Goal: Information Seeking & Learning: Learn about a topic

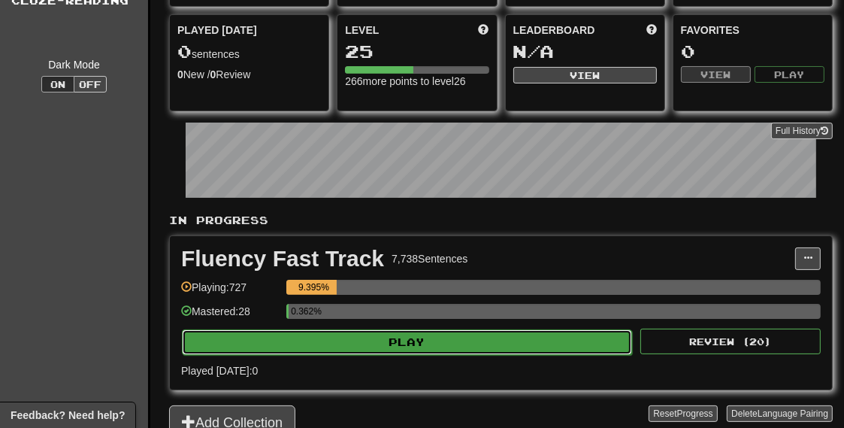
scroll to position [136, 0]
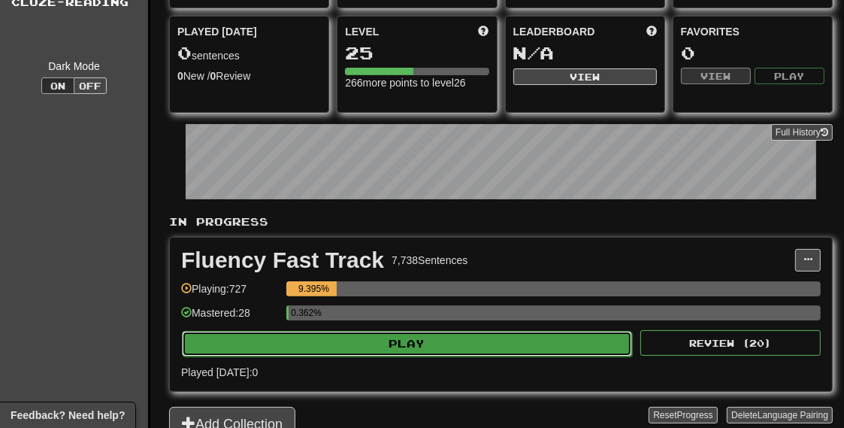
click at [427, 343] on button "Play" at bounding box center [407, 344] width 450 height 26
select select "**"
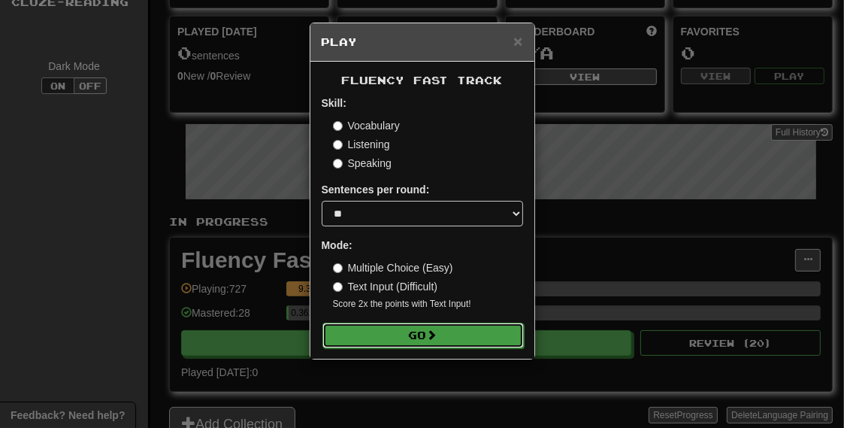
click at [429, 333] on button "Go" at bounding box center [422, 335] width 201 height 26
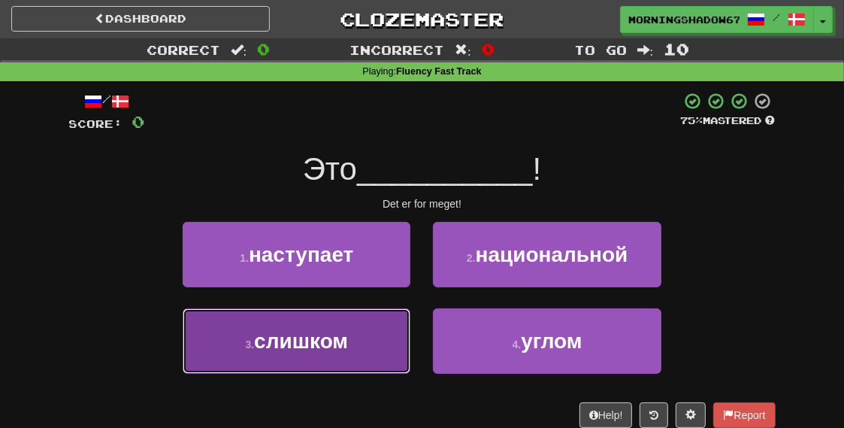
click at [405, 333] on button "3 . слишком" at bounding box center [297, 340] width 228 height 65
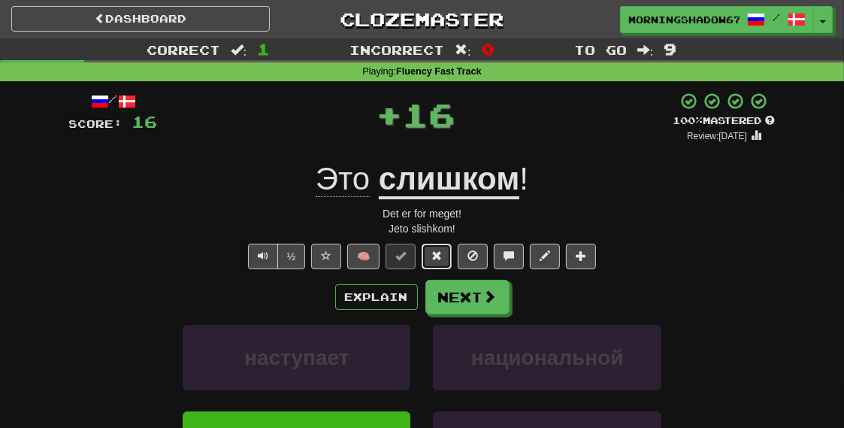
click at [437, 250] on span at bounding box center [436, 255] width 11 height 11
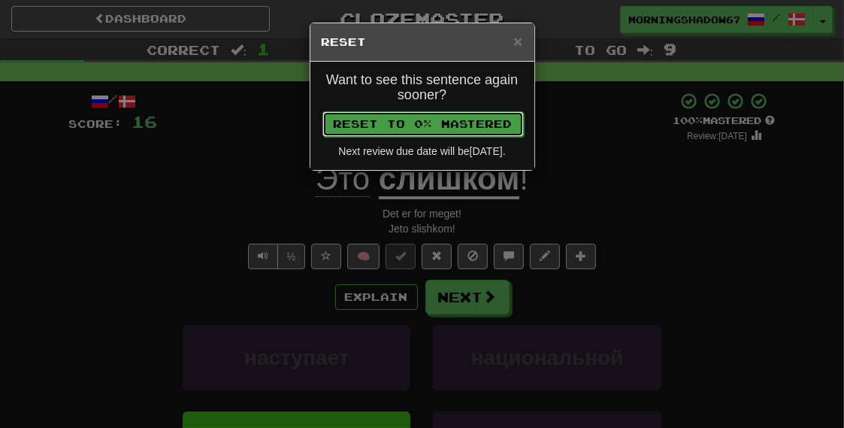
click at [437, 131] on button "Reset to 0% Mastered" at bounding box center [422, 124] width 201 height 26
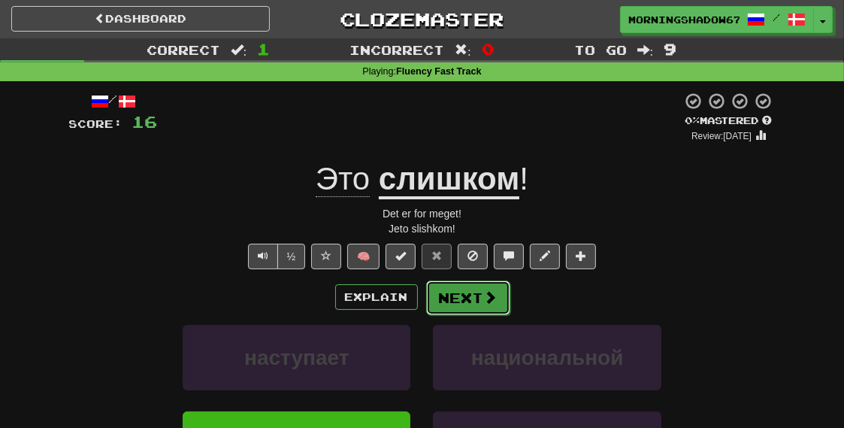
click at [461, 287] on button "Next" at bounding box center [468, 297] width 84 height 35
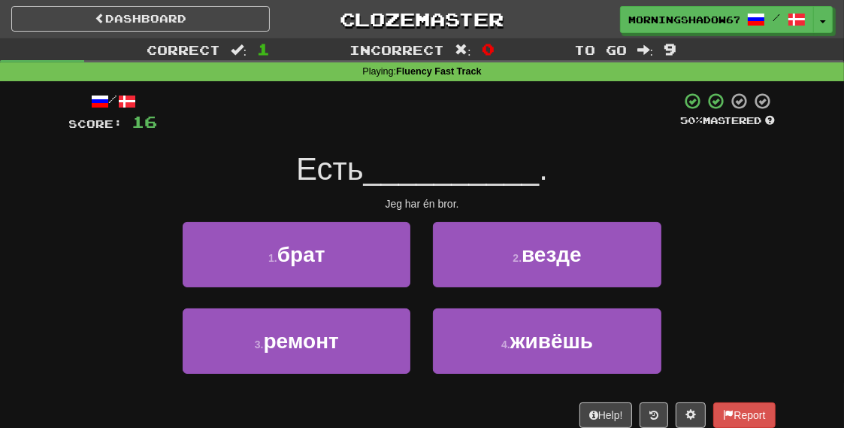
click at [421, 280] on div "1 . брат" at bounding box center [296, 265] width 250 height 86
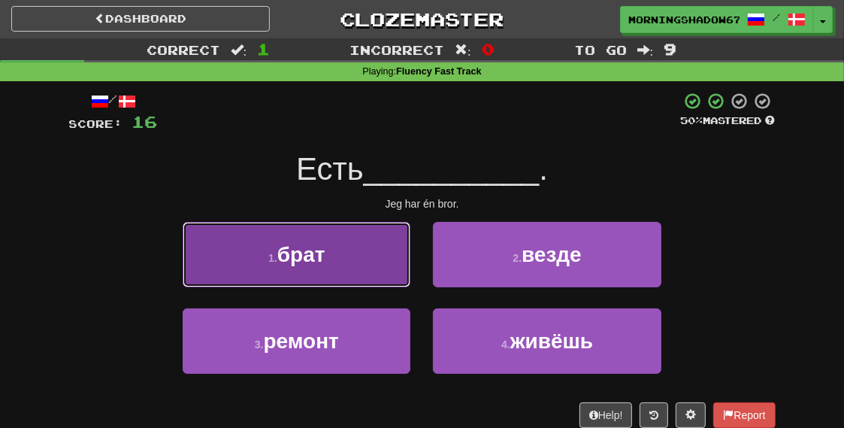
click at [382, 275] on button "1 . брат" at bounding box center [297, 254] width 228 height 65
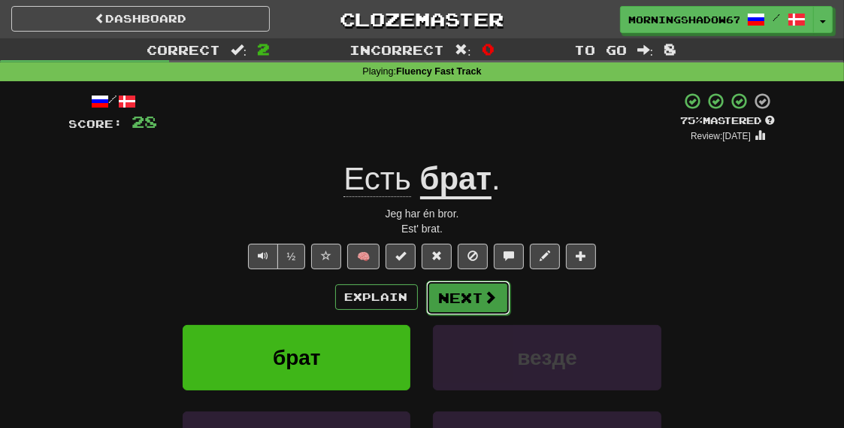
click at [455, 298] on button "Next" at bounding box center [468, 297] width 84 height 35
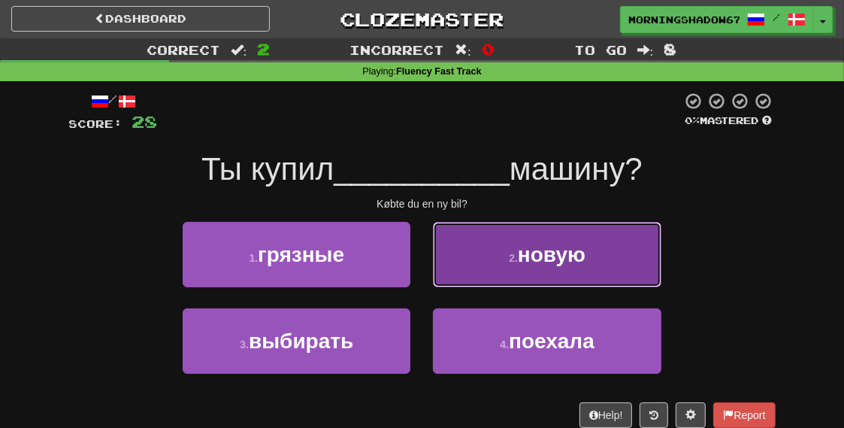
click at [483, 279] on button "2 . новую" at bounding box center [547, 254] width 228 height 65
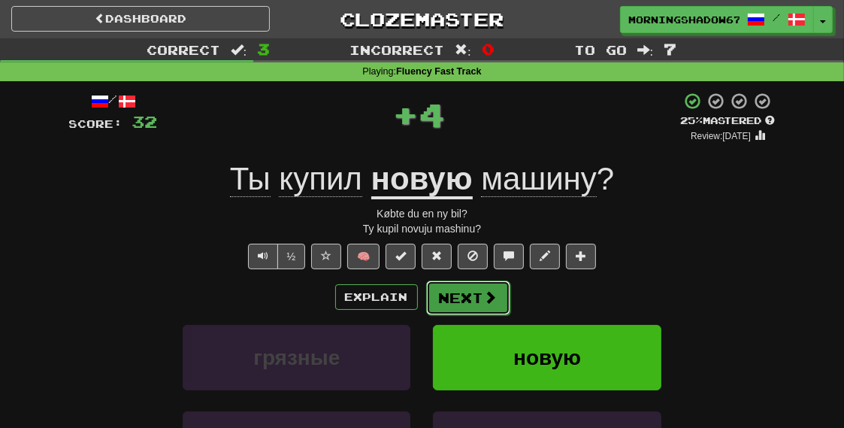
click at [467, 296] on button "Next" at bounding box center [468, 297] width 84 height 35
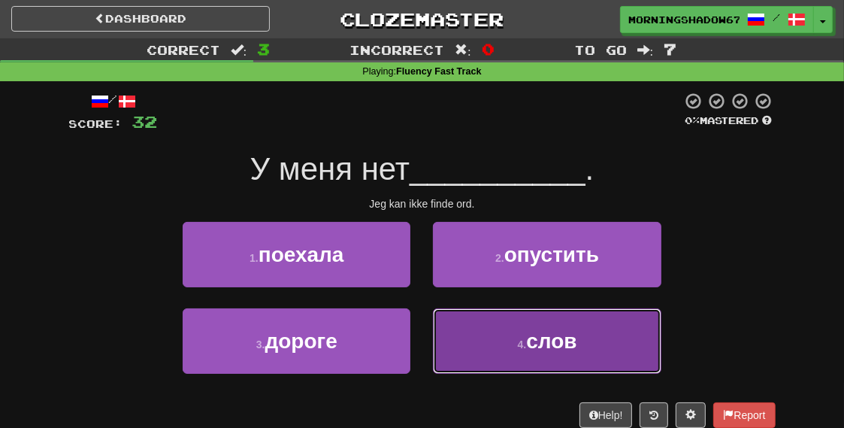
click at [529, 358] on button "4 . слов" at bounding box center [547, 340] width 228 height 65
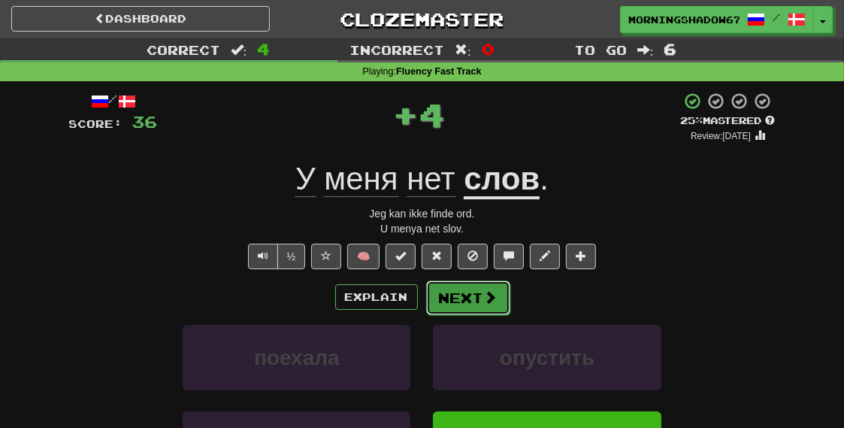
click at [469, 301] on button "Next" at bounding box center [468, 297] width 84 height 35
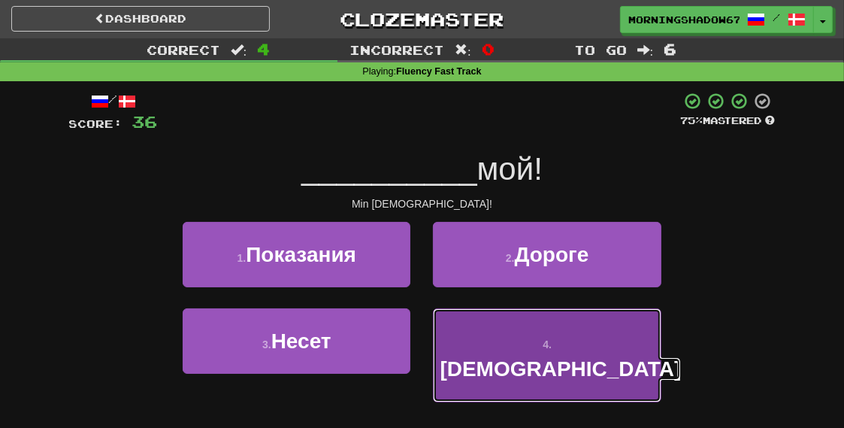
click at [561, 357] on span "Боже" at bounding box center [560, 368] width 241 height 23
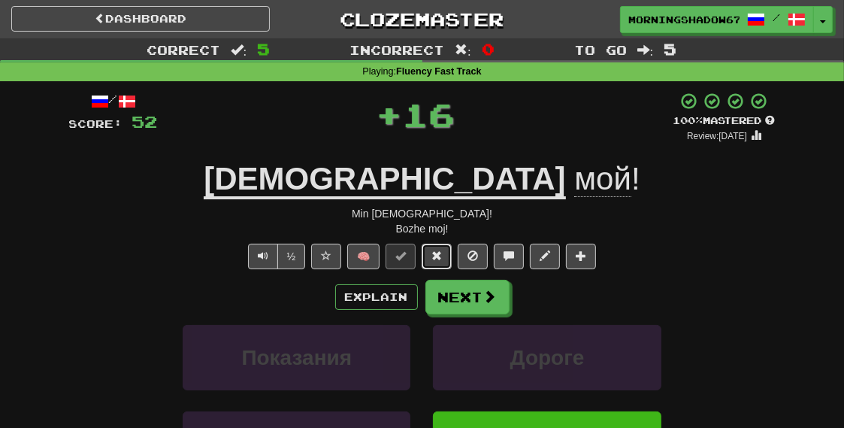
click at [427, 256] on button at bounding box center [437, 256] width 30 height 26
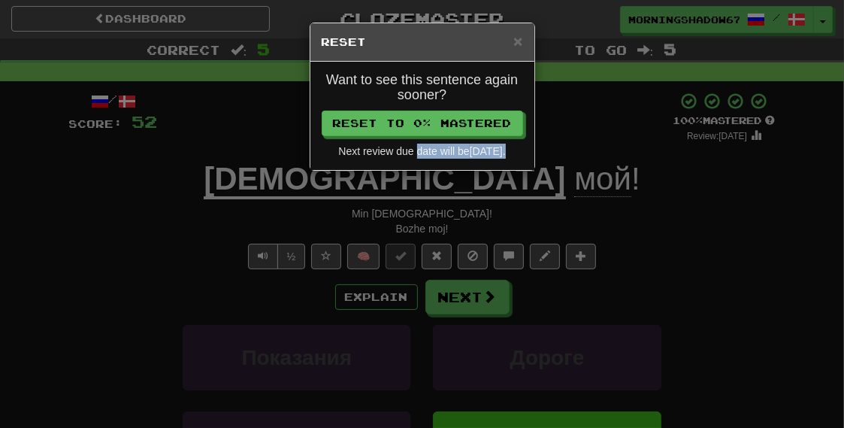
click at [405, 162] on div "Want to see this sentence again sooner? Reset to 0% Mastered Next review due da…" at bounding box center [422, 116] width 224 height 108
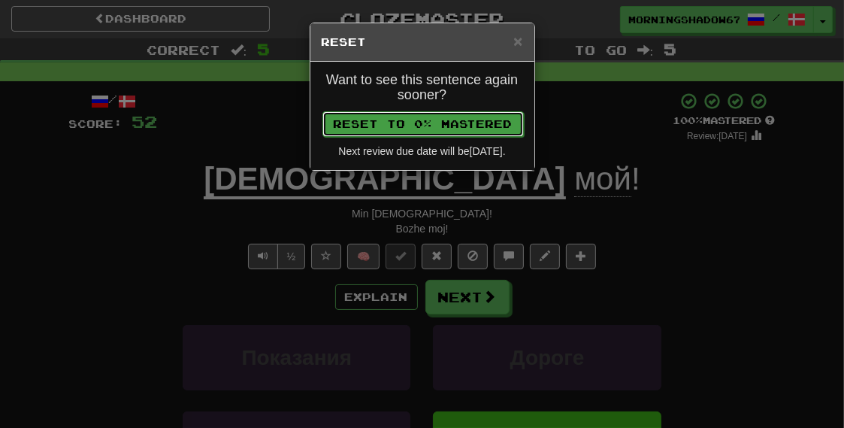
click at [443, 125] on button "Reset to 0% Mastered" at bounding box center [422, 124] width 201 height 26
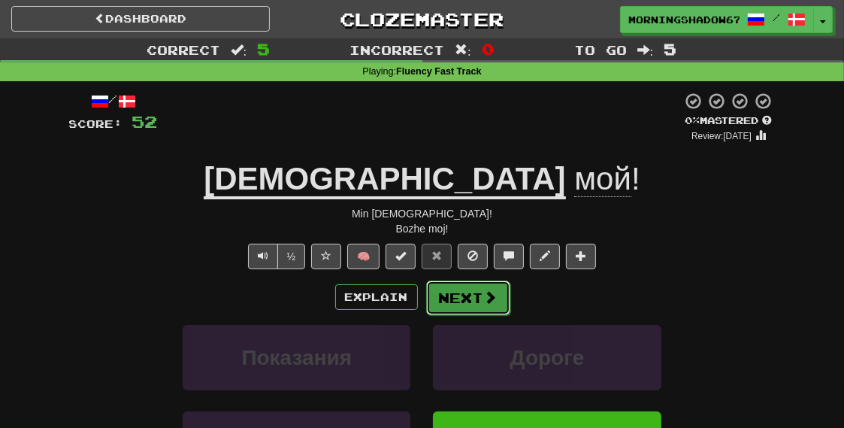
click at [447, 295] on button "Next" at bounding box center [468, 297] width 84 height 35
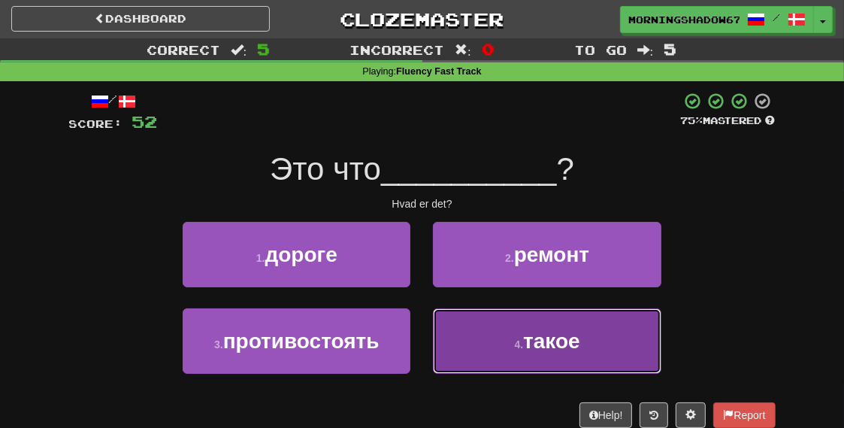
click at [481, 312] on button "4 . такое" at bounding box center [547, 340] width 228 height 65
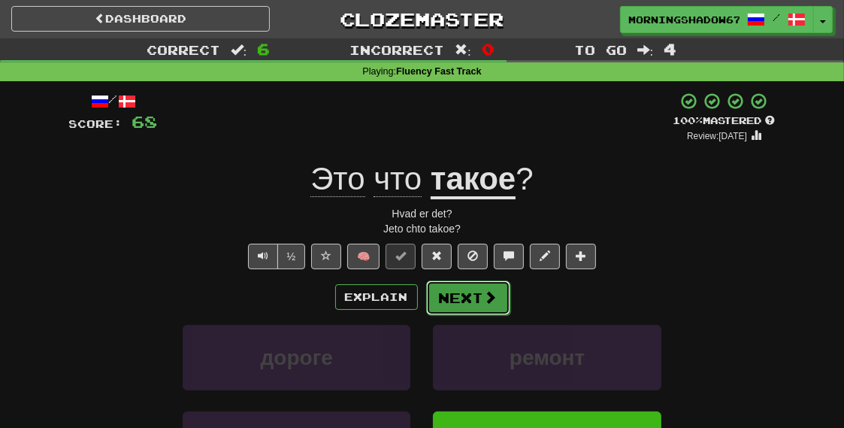
click at [479, 295] on button "Next" at bounding box center [468, 297] width 84 height 35
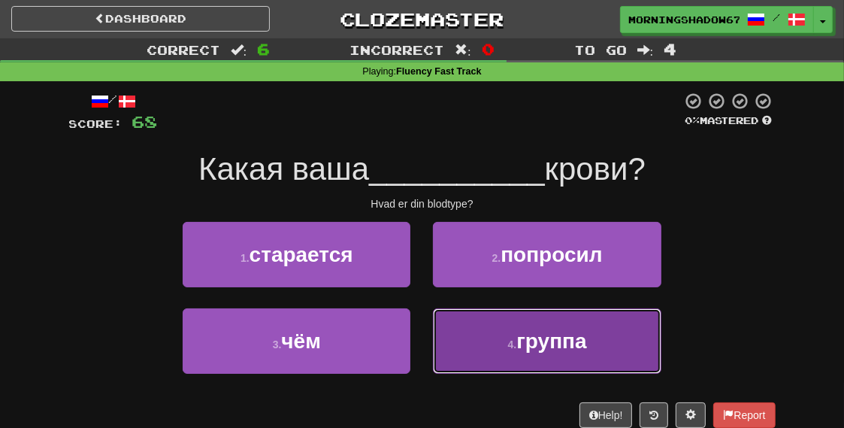
click at [480, 334] on button "4 . группа" at bounding box center [547, 340] width 228 height 65
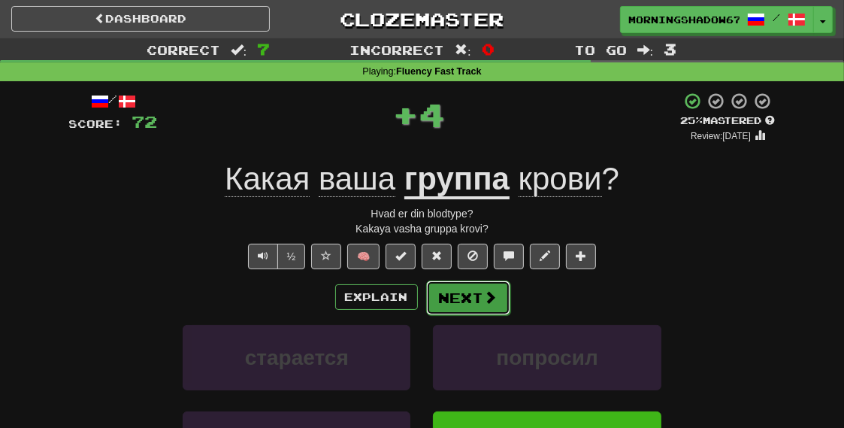
click at [465, 288] on button "Next" at bounding box center [468, 297] width 84 height 35
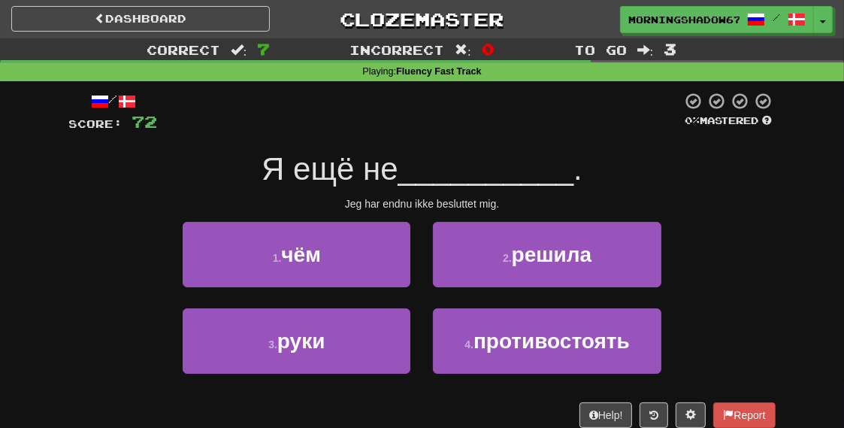
click at [465, 288] on div "2 . решила" at bounding box center [547, 265] width 250 height 86
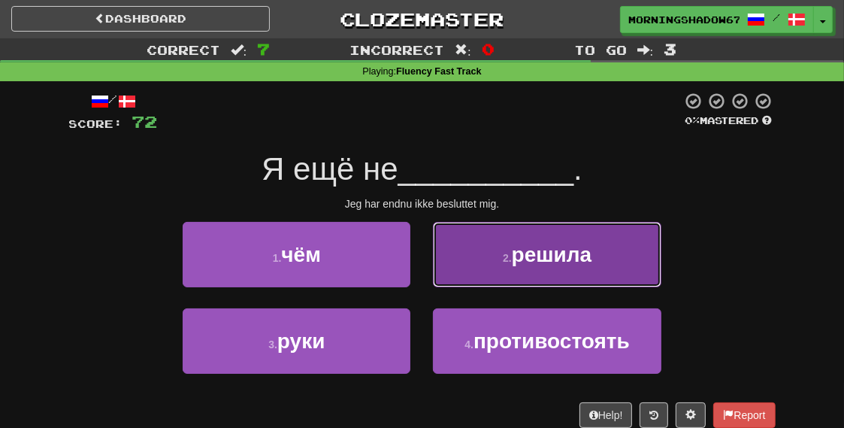
click at [497, 264] on button "2 . решила" at bounding box center [547, 254] width 228 height 65
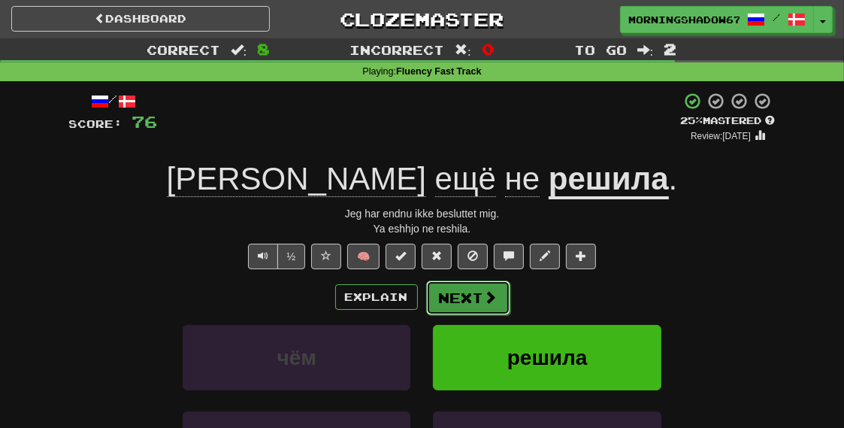
click at [470, 298] on button "Next" at bounding box center [468, 297] width 84 height 35
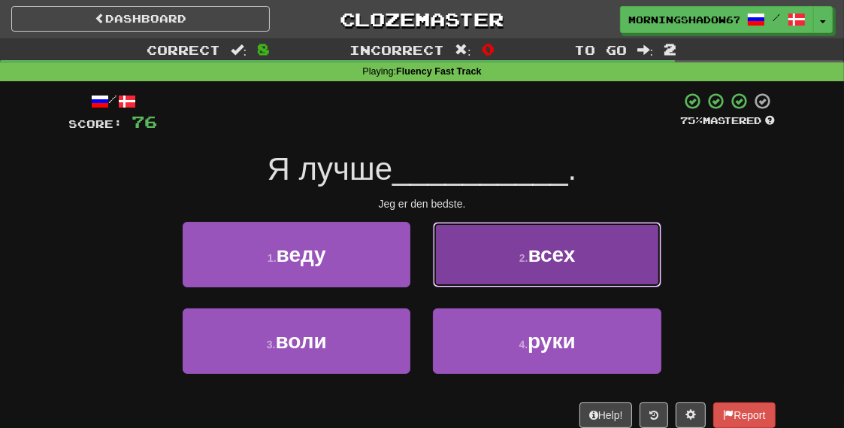
click at [491, 274] on button "2 . всех" at bounding box center [547, 254] width 228 height 65
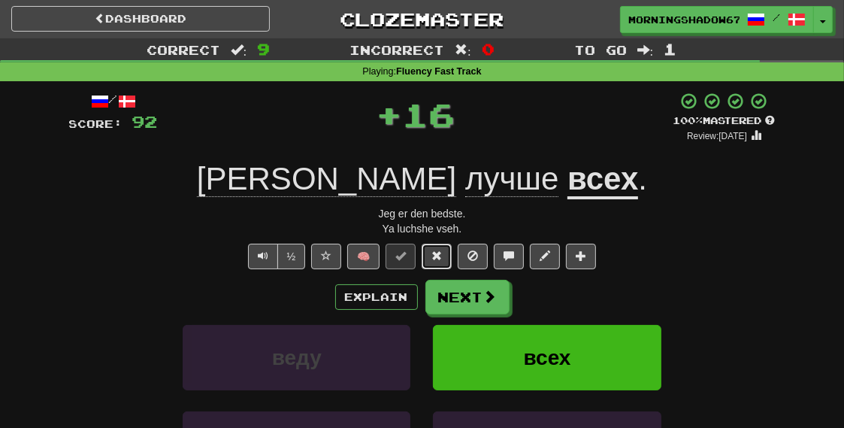
click at [426, 258] on button at bounding box center [437, 256] width 30 height 26
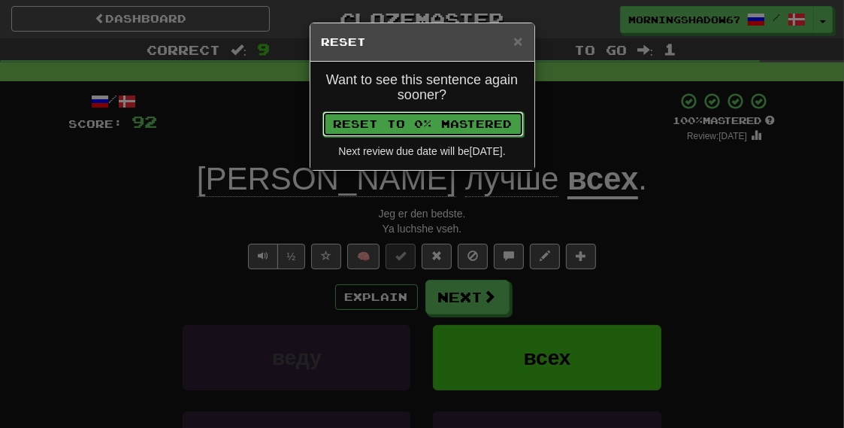
click at [416, 118] on button "Reset to 0% Mastered" at bounding box center [422, 124] width 201 height 26
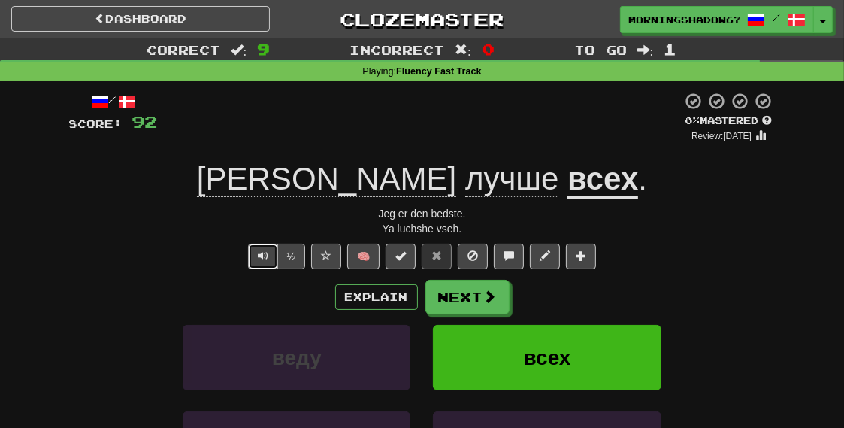
click at [260, 259] on span "Text-to-speech controls" at bounding box center [263, 255] width 11 height 11
click at [467, 295] on button "Next" at bounding box center [468, 297] width 84 height 35
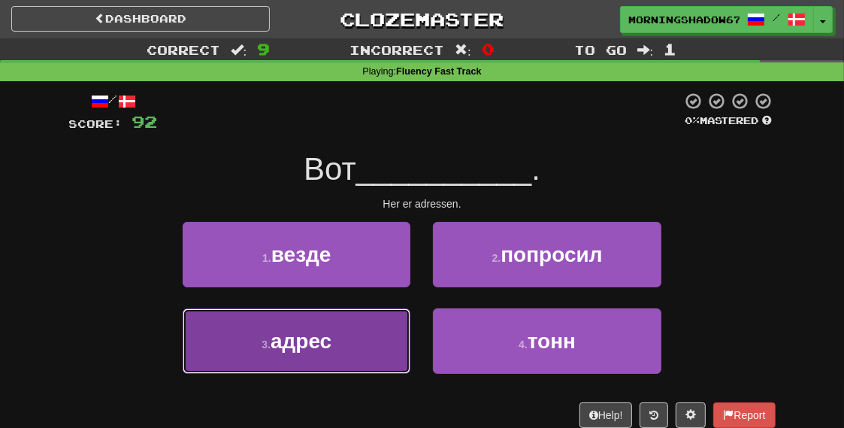
click at [361, 338] on button "3 . адрес" at bounding box center [297, 340] width 228 height 65
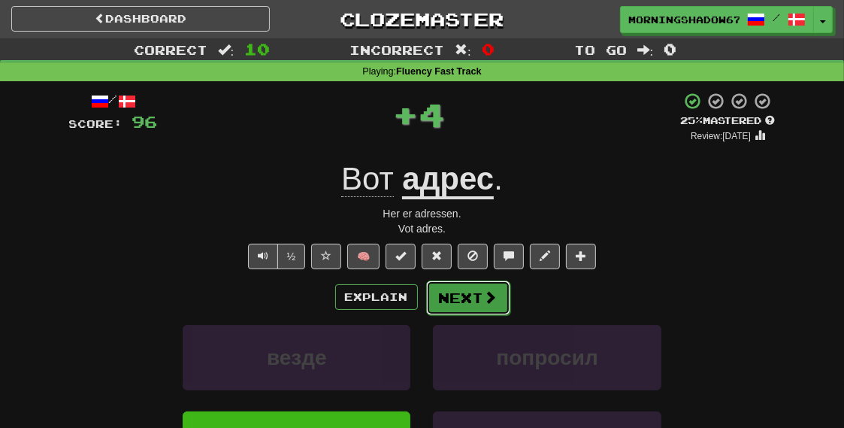
click at [464, 307] on button "Next" at bounding box center [468, 297] width 84 height 35
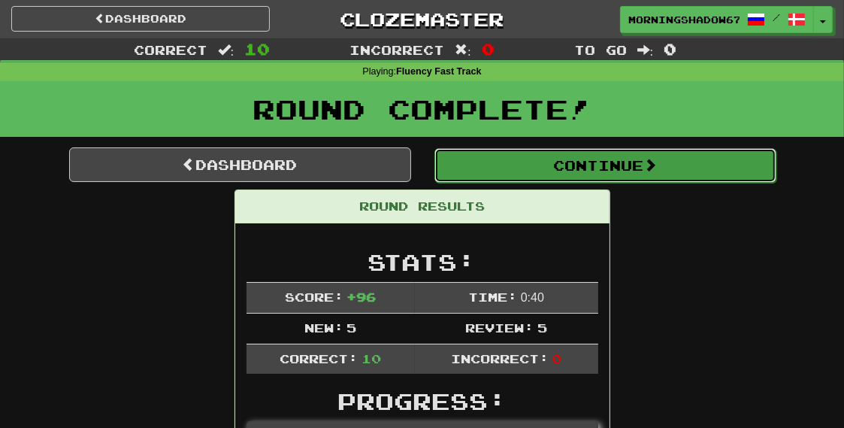
click at [524, 163] on button "Continue" at bounding box center [605, 165] width 342 height 35
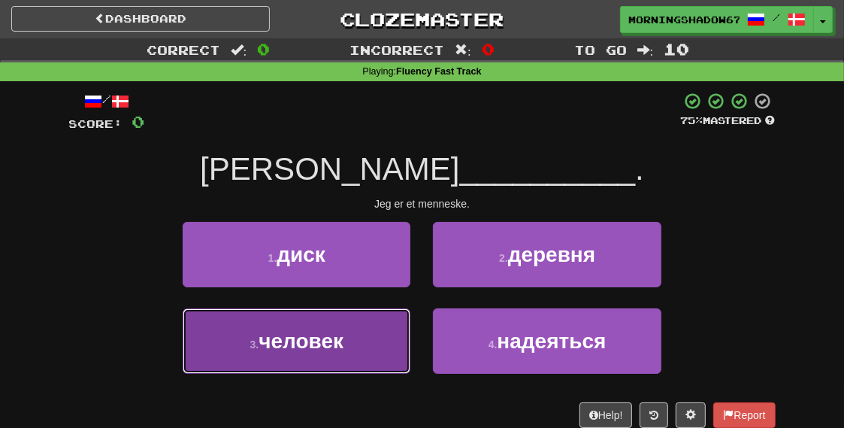
click at [310, 338] on span "человек" at bounding box center [300, 340] width 85 height 23
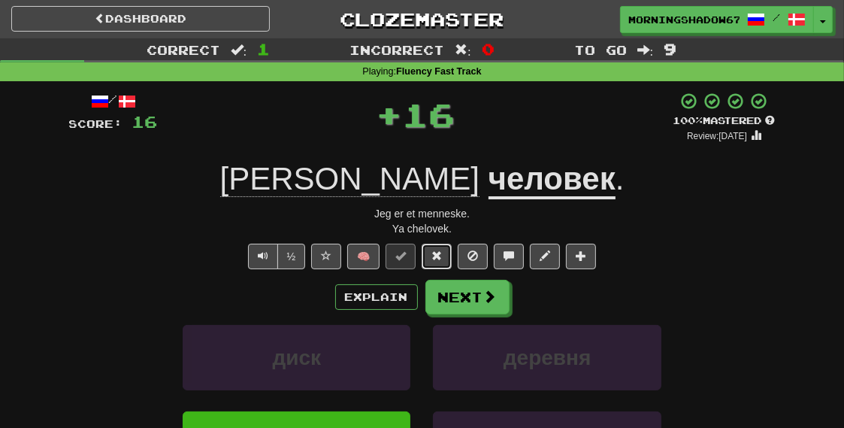
click at [433, 255] on span at bounding box center [436, 255] width 11 height 11
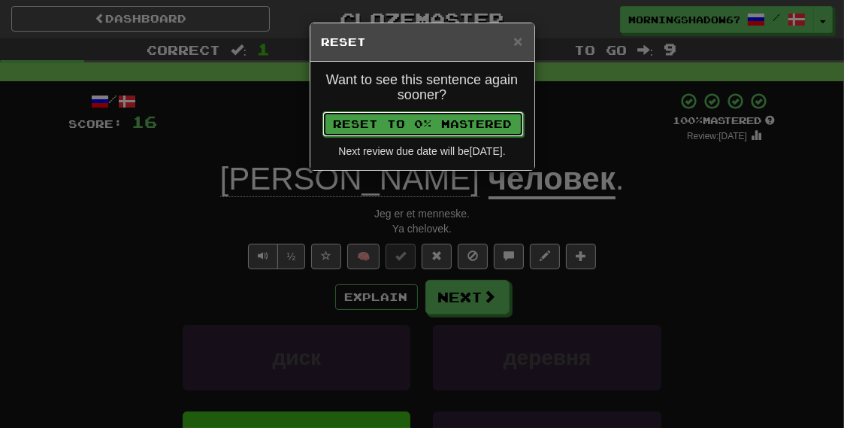
click at [431, 119] on button "Reset to 0% Mastered" at bounding box center [422, 124] width 201 height 26
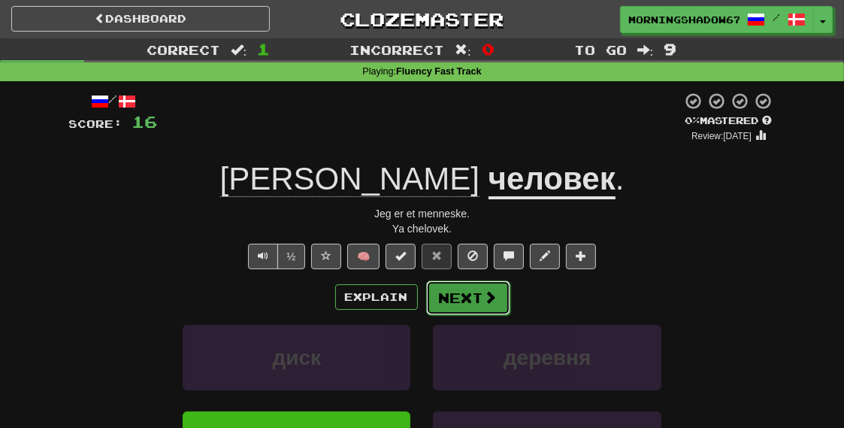
click at [461, 297] on button "Next" at bounding box center [468, 297] width 84 height 35
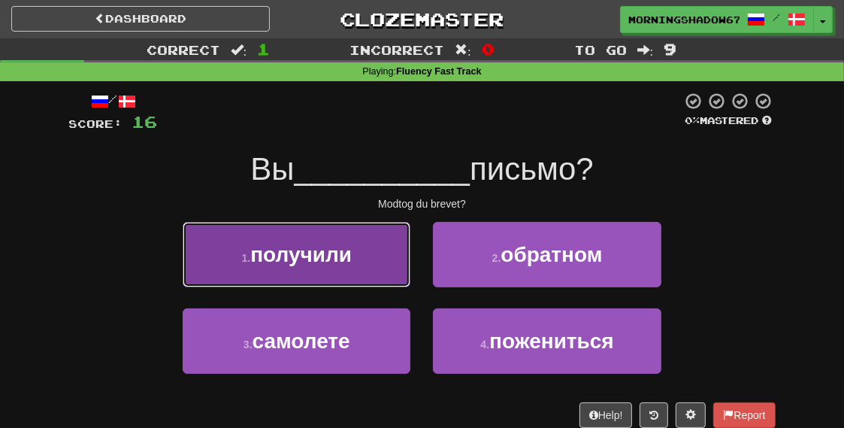
click at [371, 257] on button "1 . получили" at bounding box center [297, 254] width 228 height 65
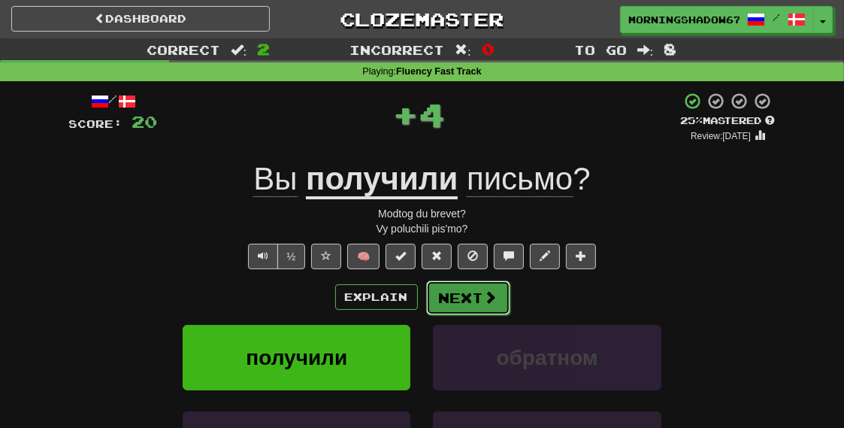
click at [467, 300] on button "Next" at bounding box center [468, 297] width 84 height 35
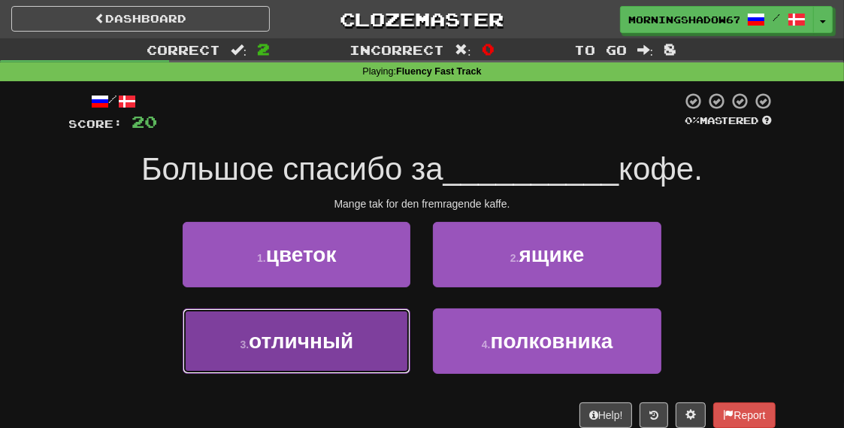
click at [364, 323] on button "3 . отличный" at bounding box center [297, 340] width 228 height 65
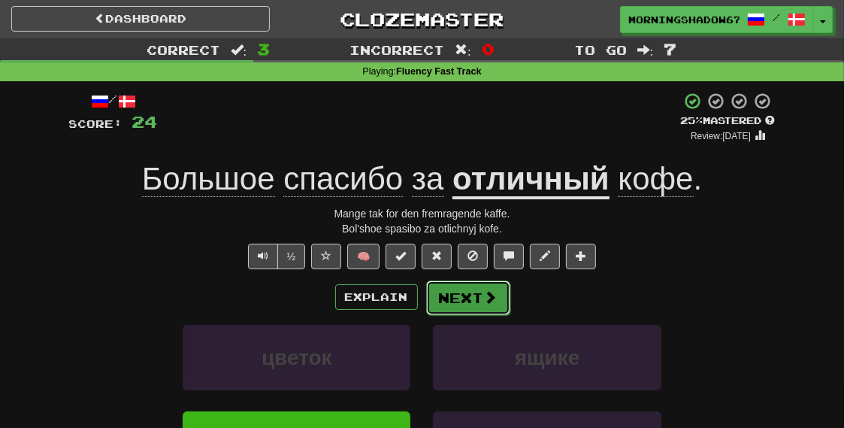
click at [455, 283] on button "Next" at bounding box center [468, 297] width 84 height 35
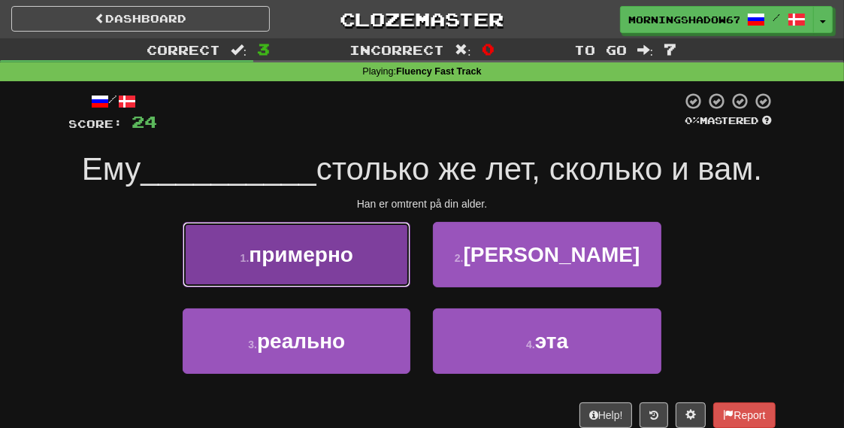
click at [376, 271] on button "1 . примерно" at bounding box center [297, 254] width 228 height 65
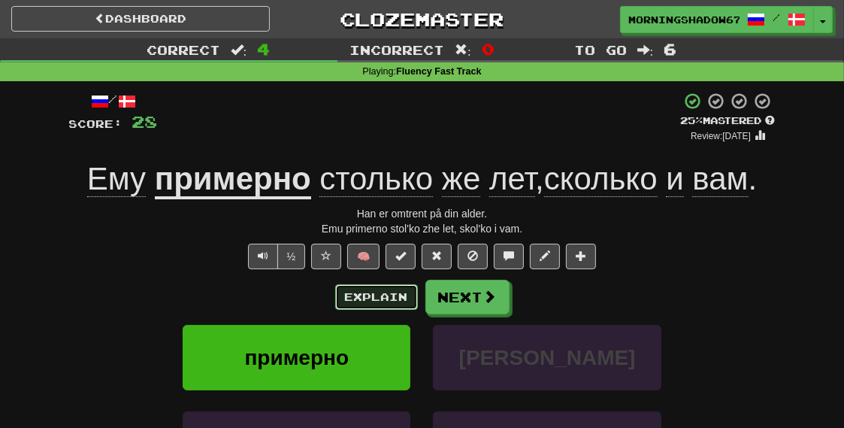
click at [367, 289] on button "Explain" at bounding box center [376, 297] width 83 height 26
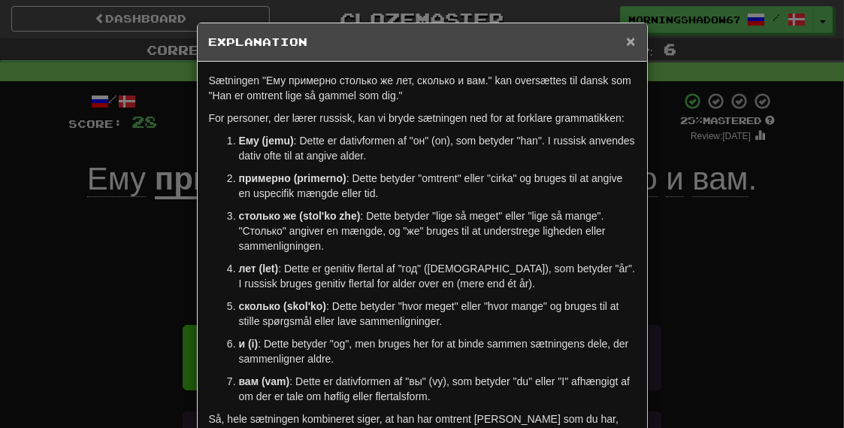
click at [627, 43] on span "×" at bounding box center [630, 40] width 9 height 17
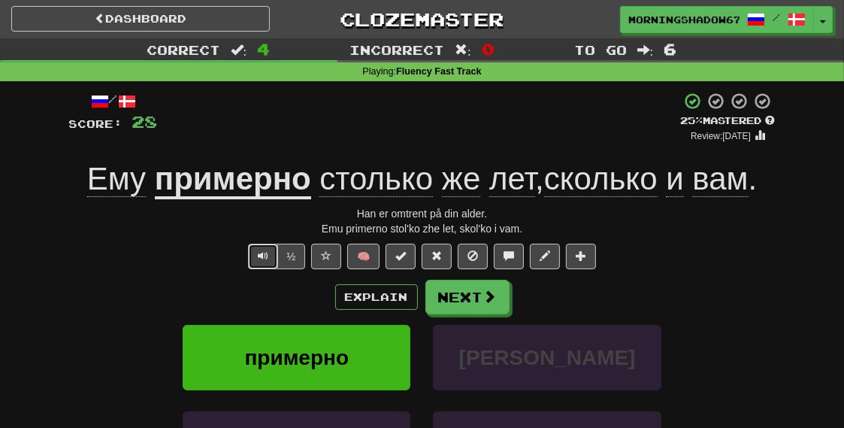
click at [266, 259] on span "Text-to-speech controls" at bounding box center [263, 255] width 11 height 11
click at [382, 289] on button "Explain" at bounding box center [376, 297] width 83 height 26
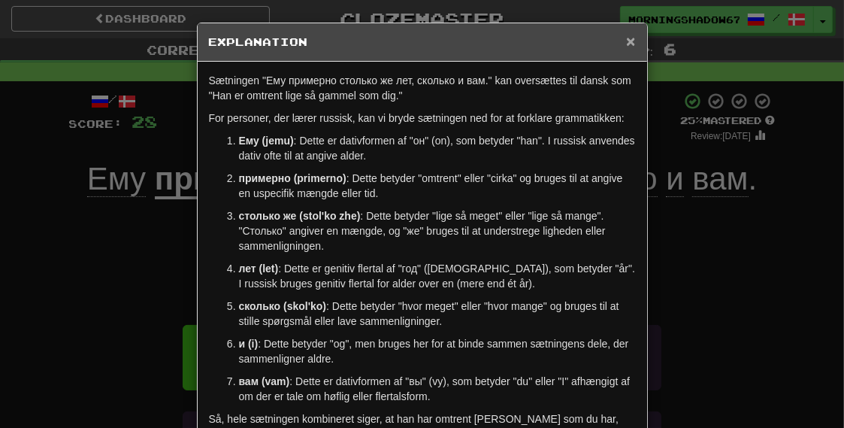
click at [633, 35] on span "×" at bounding box center [630, 40] width 9 height 17
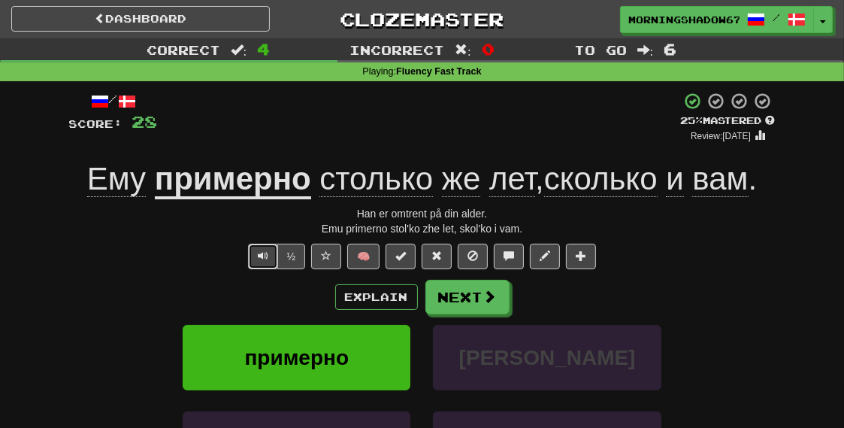
click at [271, 257] on button "Text-to-speech controls" at bounding box center [263, 256] width 30 height 26
click at [443, 283] on button "Next" at bounding box center [468, 297] width 84 height 35
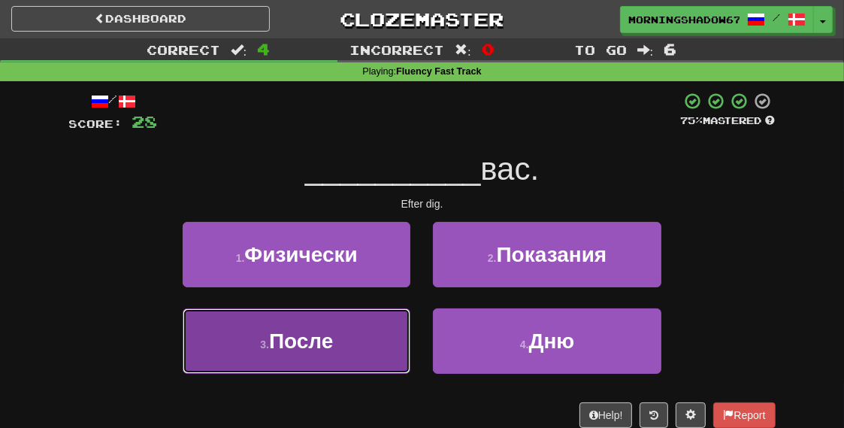
click at [325, 337] on span "После" at bounding box center [301, 340] width 64 height 23
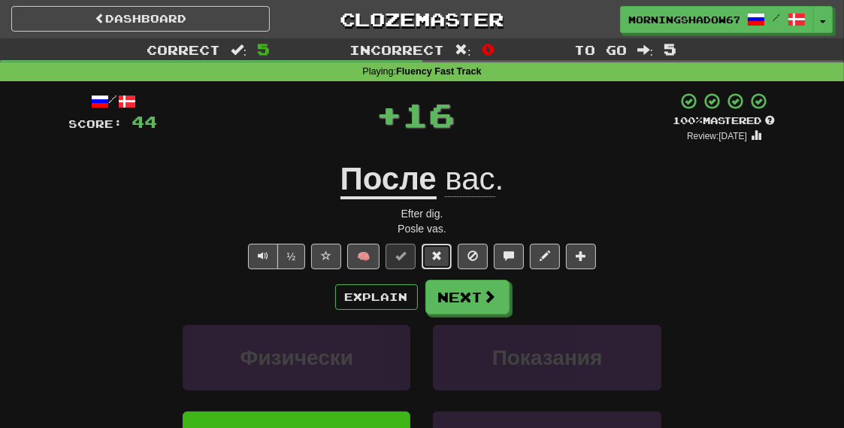
click at [433, 256] on span at bounding box center [436, 255] width 11 height 11
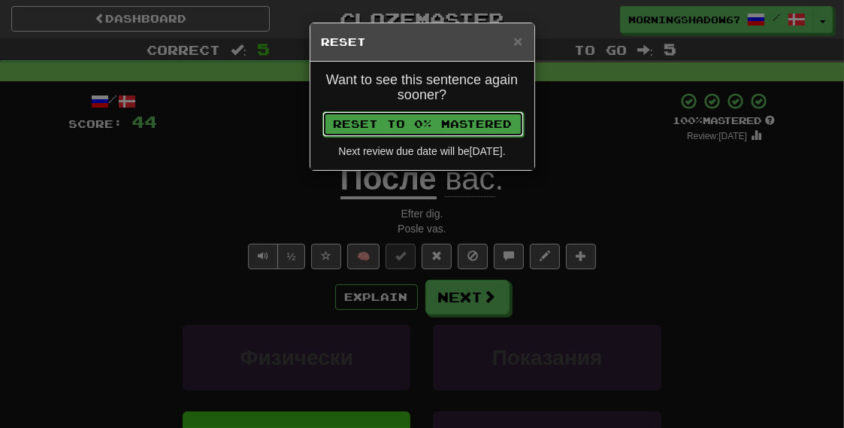
click at [407, 115] on button "Reset to 0% Mastered" at bounding box center [422, 124] width 201 height 26
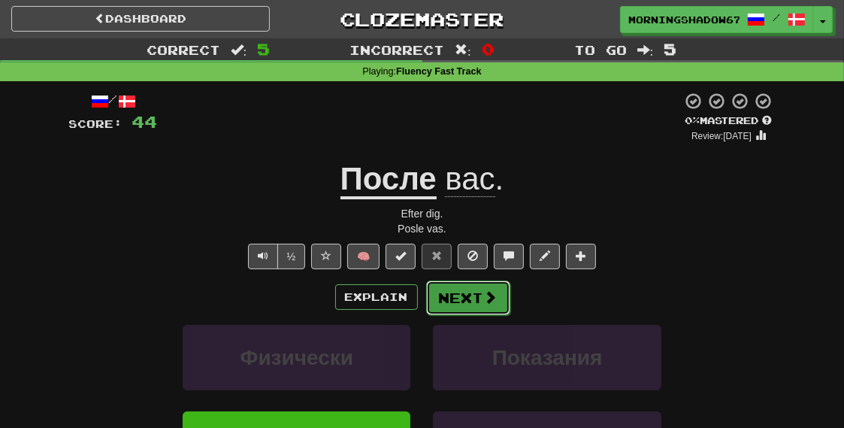
click at [456, 301] on button "Next" at bounding box center [468, 297] width 84 height 35
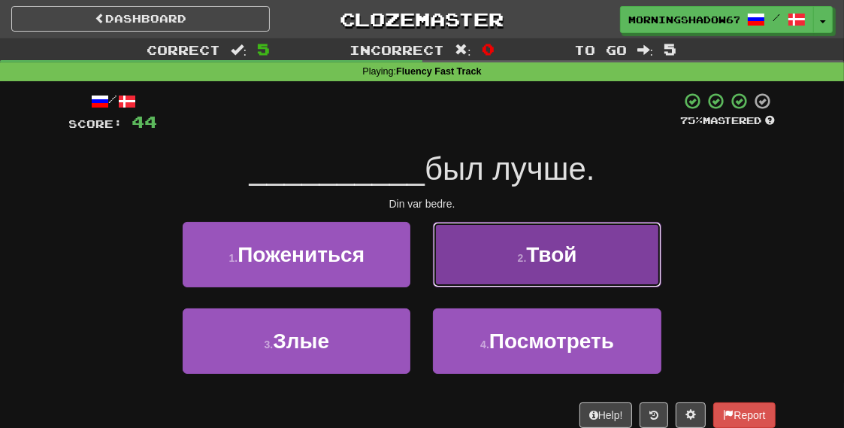
click at [476, 246] on button "2 . Твой" at bounding box center [547, 254] width 228 height 65
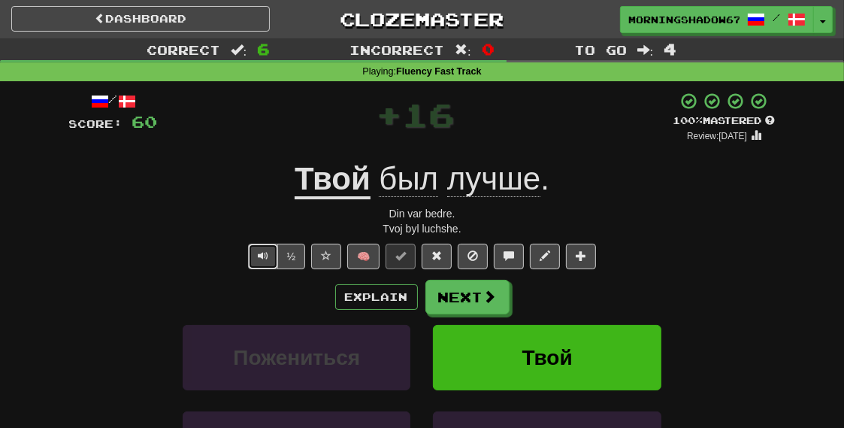
click at [261, 253] on span "Text-to-speech controls" at bounding box center [263, 255] width 11 height 11
click at [434, 256] on span at bounding box center [436, 255] width 11 height 11
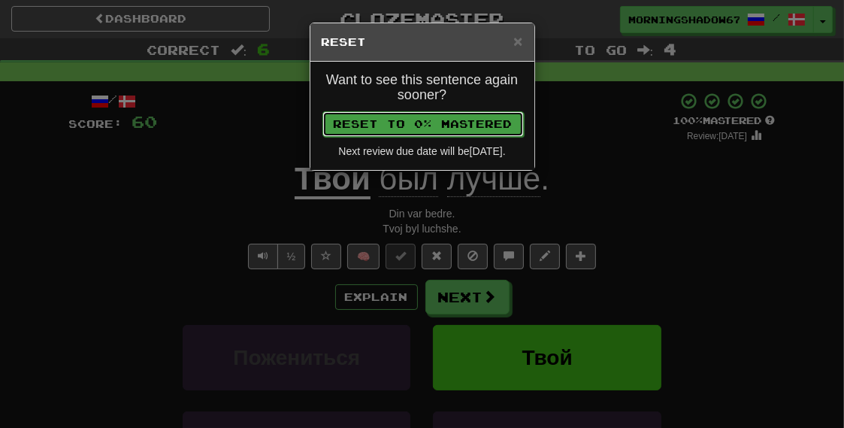
click at [456, 125] on button "Reset to 0% Mastered" at bounding box center [422, 124] width 201 height 26
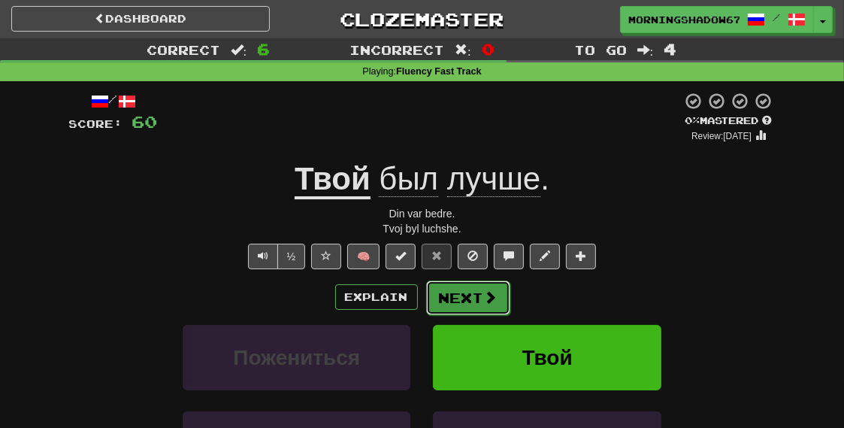
click at [468, 301] on button "Next" at bounding box center [468, 297] width 84 height 35
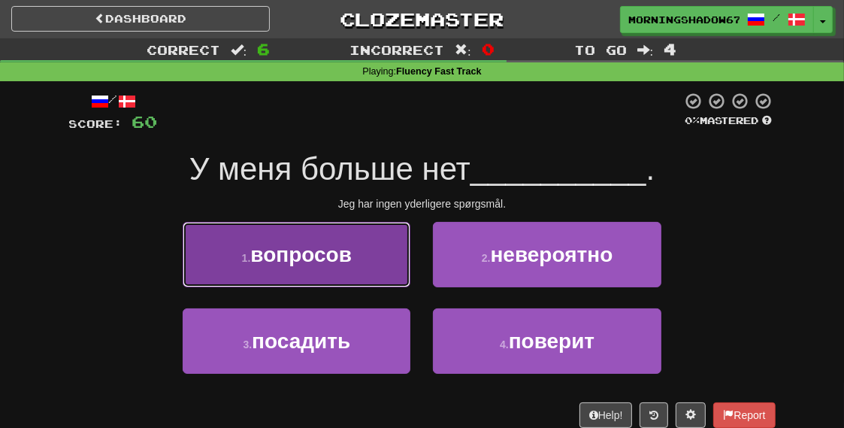
click at [367, 258] on button "1 . вопросов" at bounding box center [297, 254] width 228 height 65
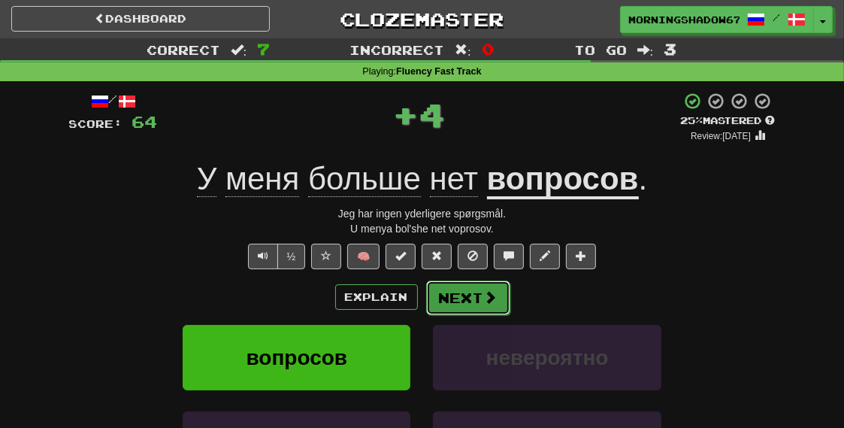
click at [437, 290] on button "Next" at bounding box center [468, 297] width 84 height 35
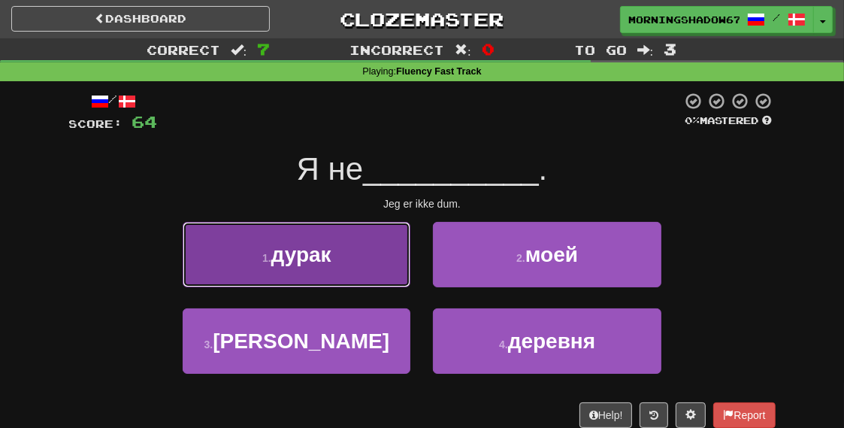
click at [362, 251] on button "1 . дурак" at bounding box center [297, 254] width 228 height 65
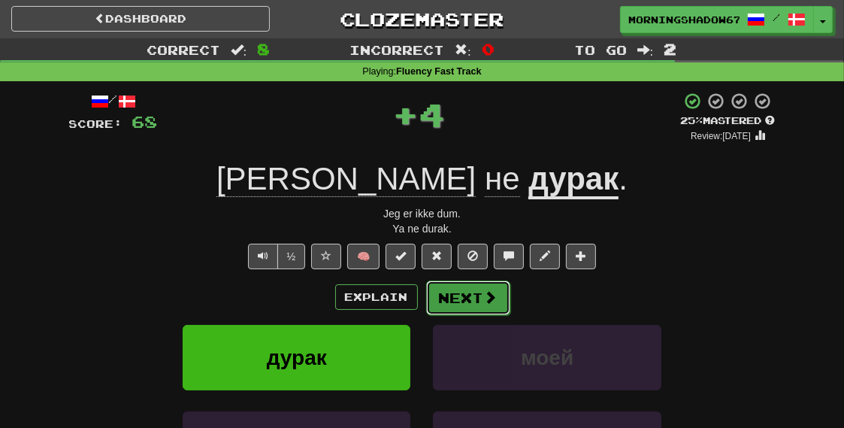
click at [464, 302] on button "Next" at bounding box center [468, 297] width 84 height 35
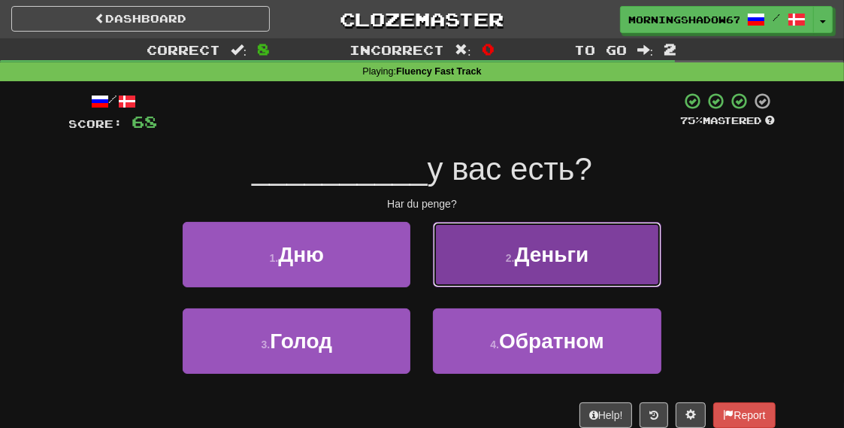
click at [473, 278] on button "2 . Деньги" at bounding box center [547, 254] width 228 height 65
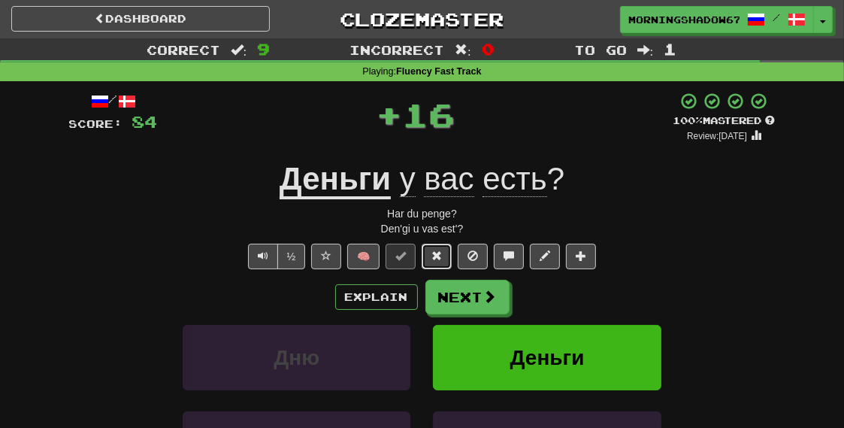
click at [427, 254] on button at bounding box center [437, 256] width 30 height 26
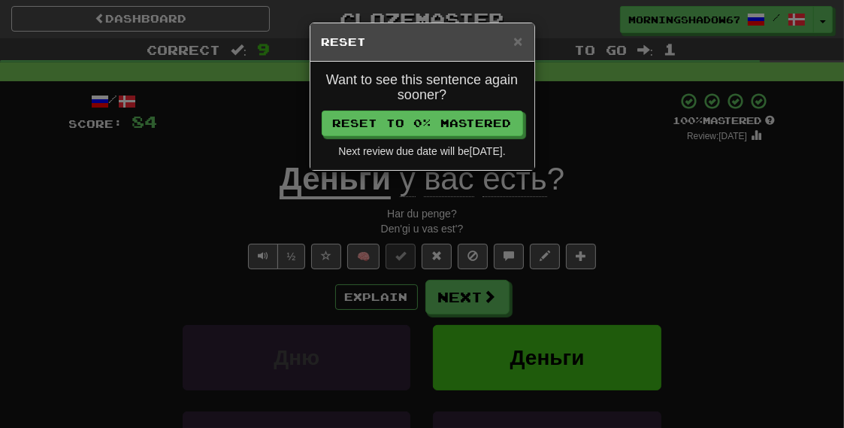
click at [388, 134] on div "Want to see this sentence again sooner? Reset to 0% Mastered Next review due da…" at bounding box center [422, 116] width 224 height 108
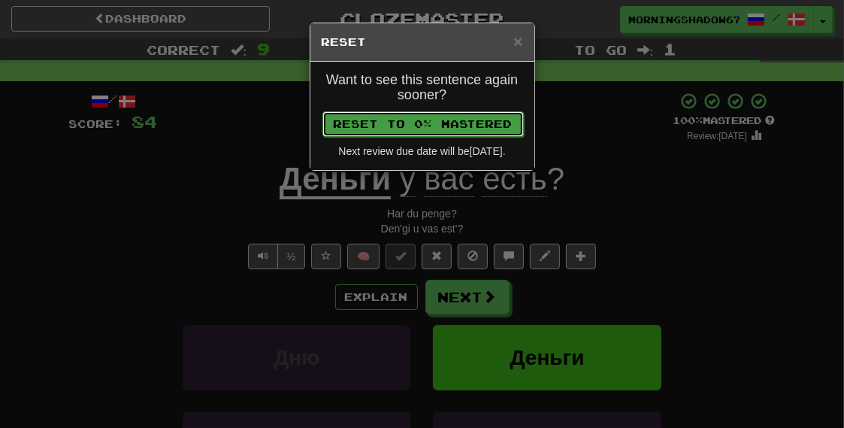
click at [388, 125] on button "Reset to 0% Mastered" at bounding box center [422, 124] width 201 height 26
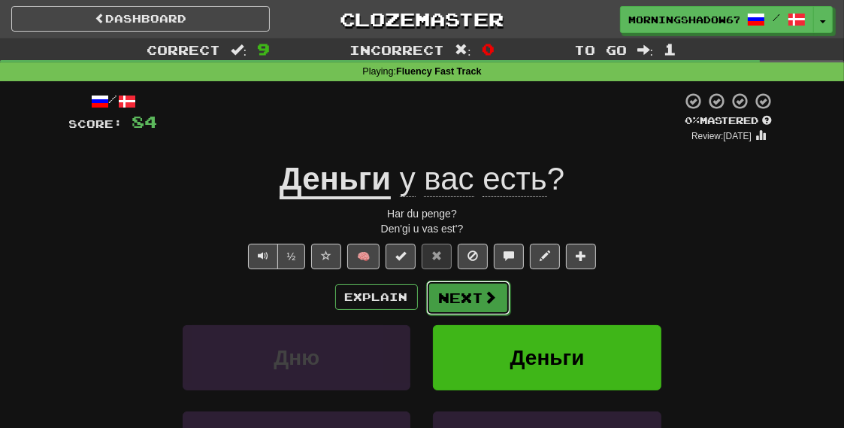
click at [471, 291] on button "Next" at bounding box center [468, 297] width 84 height 35
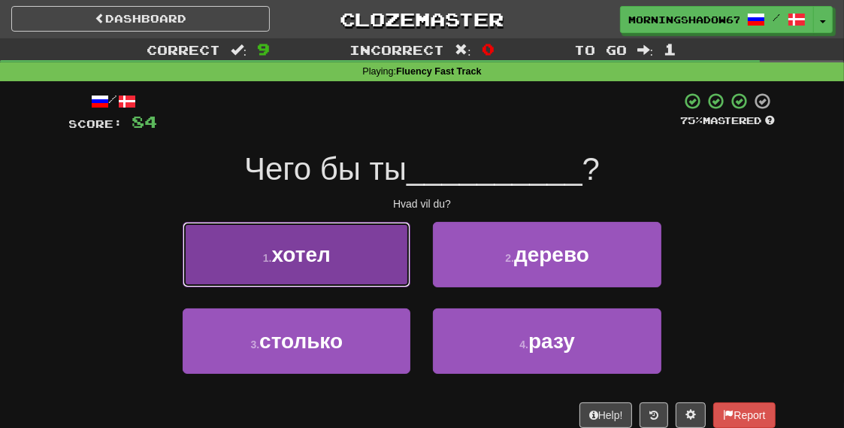
click at [339, 243] on button "1 . хотел" at bounding box center [297, 254] width 228 height 65
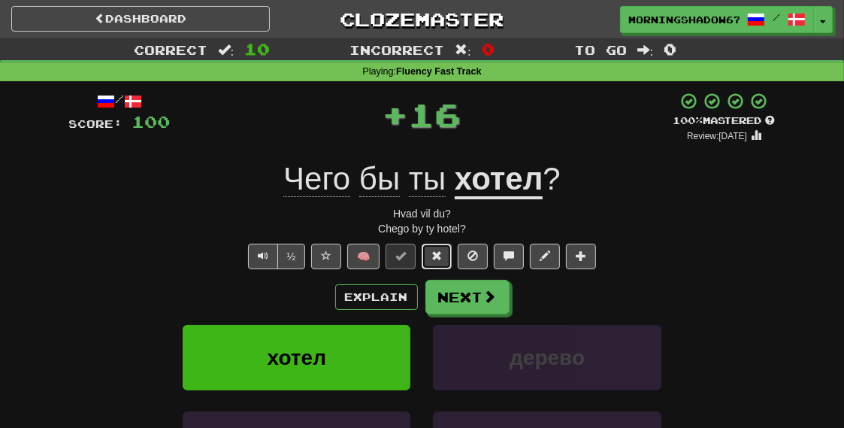
click at [431, 255] on span at bounding box center [436, 255] width 11 height 11
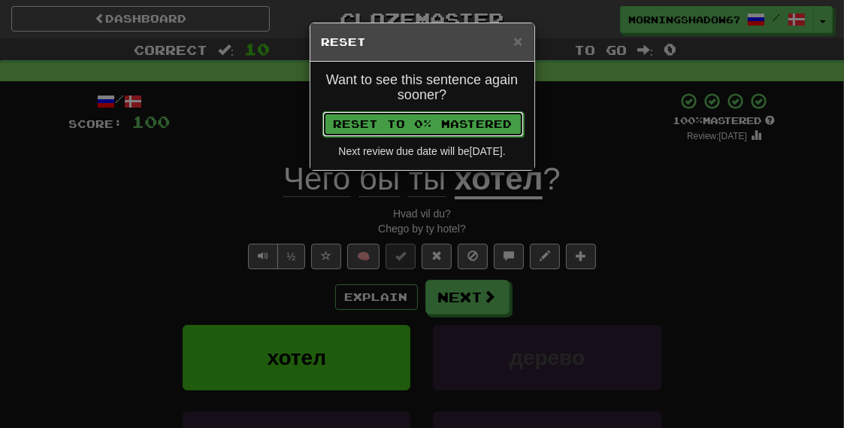
click at [457, 113] on button "Reset to 0% Mastered" at bounding box center [422, 124] width 201 height 26
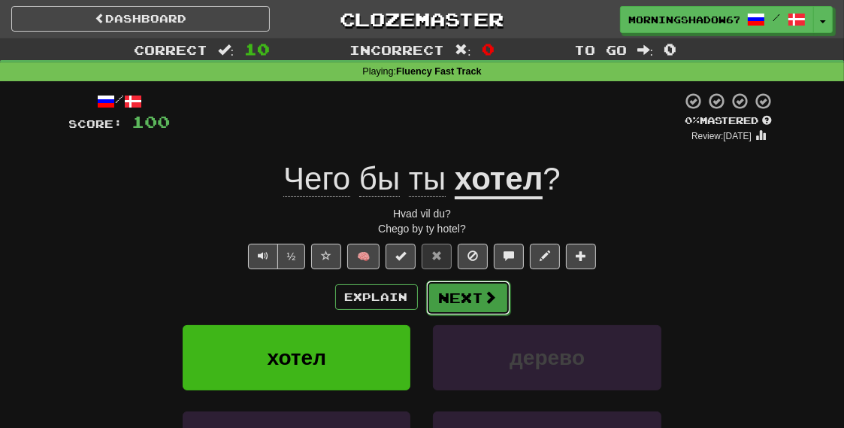
click at [461, 286] on button "Next" at bounding box center [468, 297] width 84 height 35
